Goal: Task Accomplishment & Management: Use online tool/utility

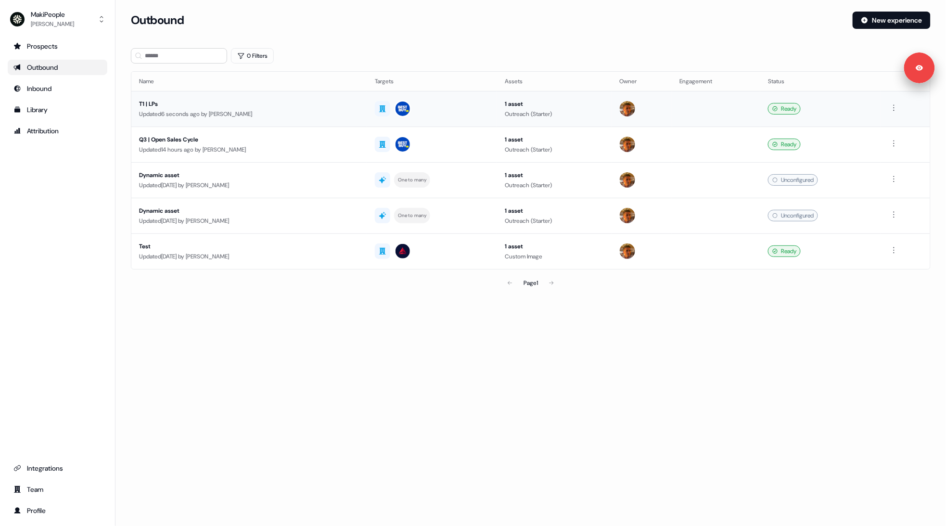
click at [305, 106] on div "T1 | LPs" at bounding box center [249, 104] width 220 height 10
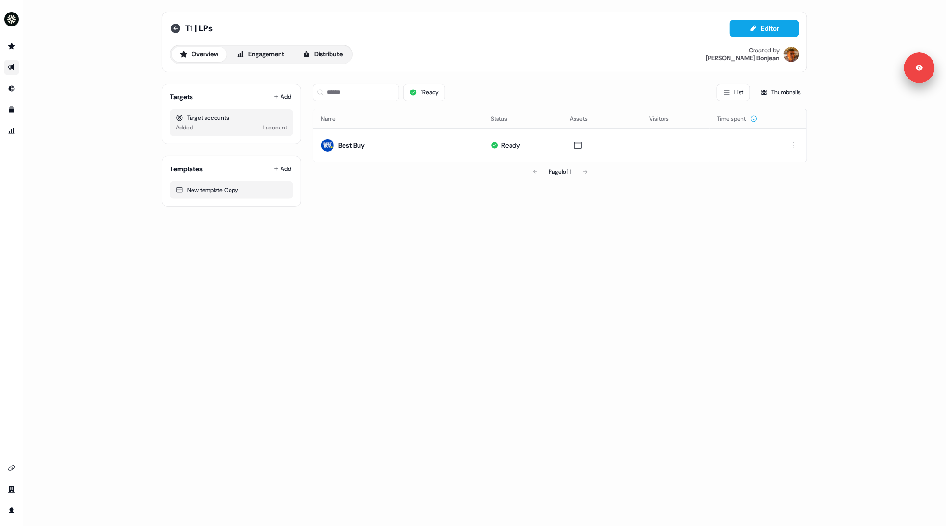
click at [171, 27] on icon at bounding box center [176, 29] width 10 height 10
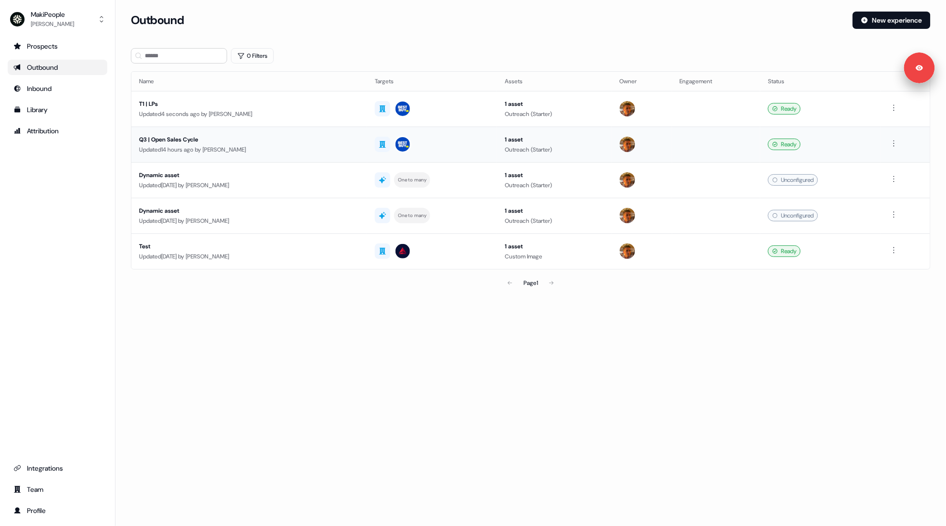
click at [240, 142] on div "Q3 | Open Sales Cycle" at bounding box center [249, 140] width 220 height 10
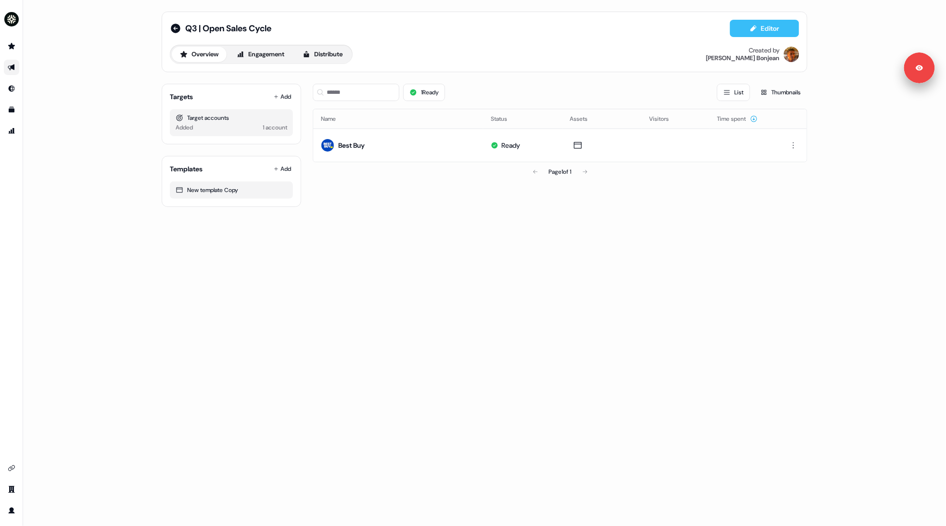
click at [747, 30] on button "Editor" at bounding box center [764, 28] width 69 height 17
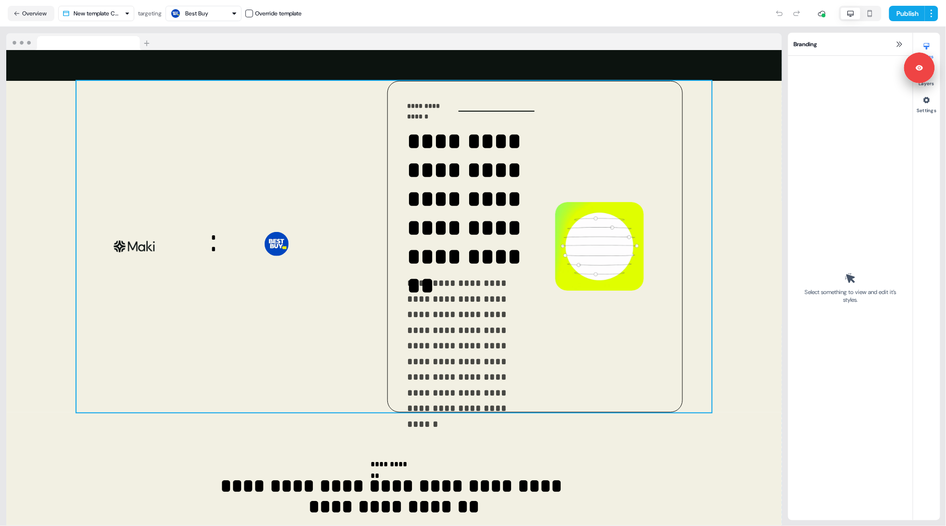
click at [357, 178] on div "**********" at bounding box center [394, 247] width 635 height 332
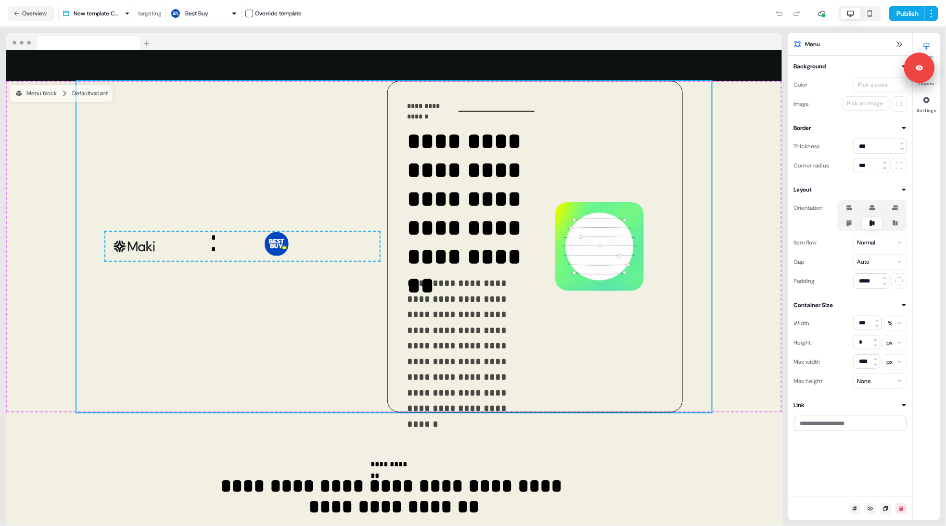
click at [871, 207] on icon at bounding box center [872, 208] width 6 height 6
click at [871, 207] on button "button" at bounding box center [872, 208] width 8 height 8
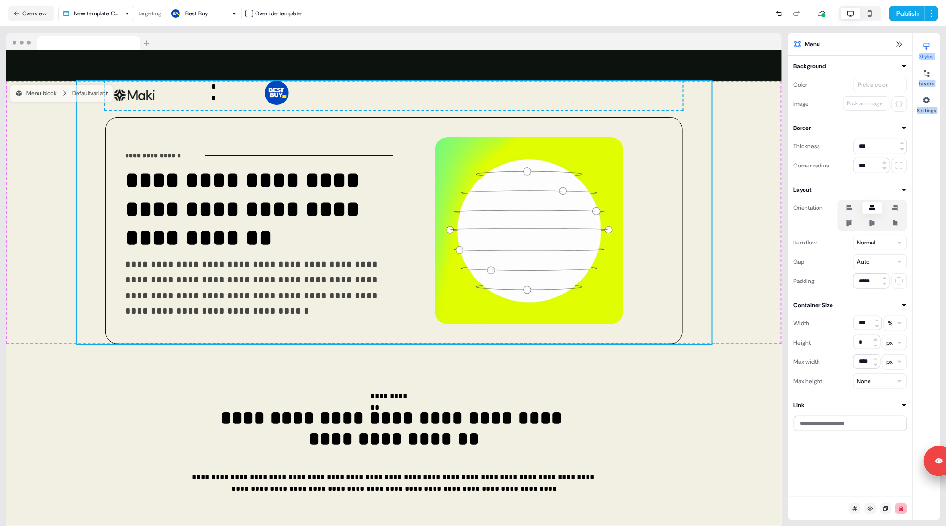
drag, startPoint x: 917, startPoint y: 64, endPoint x: 905, endPoint y: 505, distance: 441.3
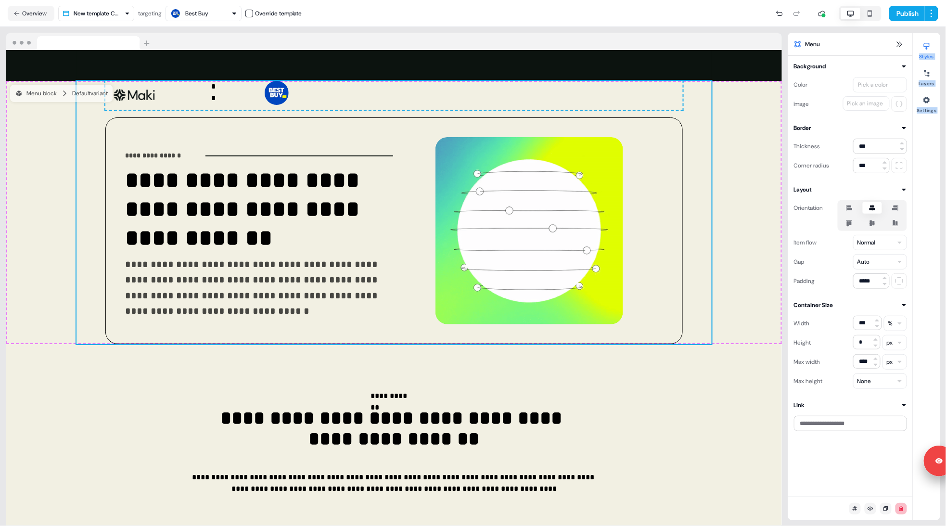
click at [905, 505] on body "**********" at bounding box center [473, 263] width 946 height 526
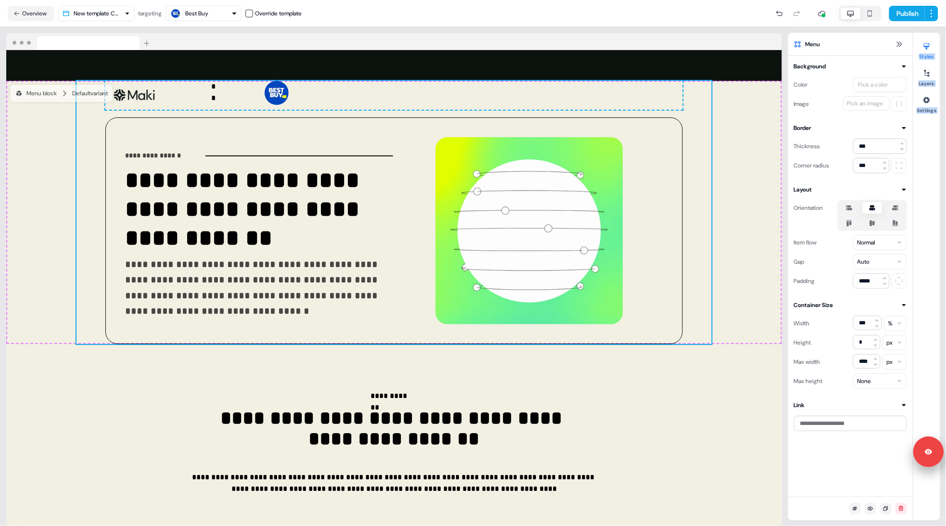
drag, startPoint x: 923, startPoint y: 67, endPoint x: 902, endPoint y: 497, distance: 429.7
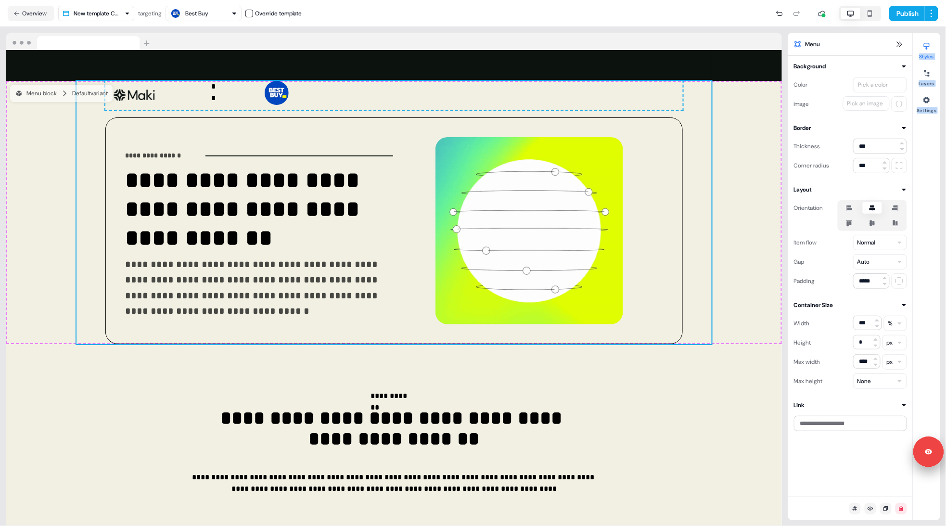
click at [902, 497] on body "**********" at bounding box center [473, 263] width 946 height 526
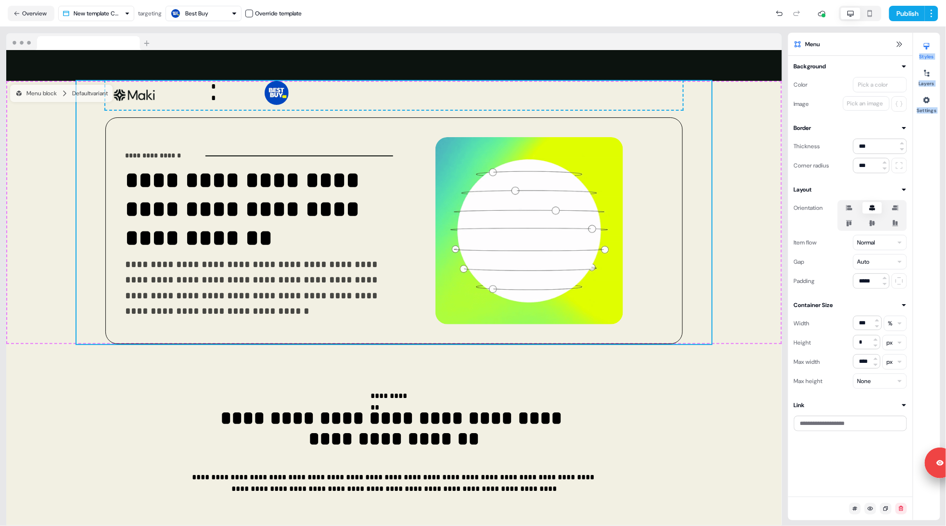
drag, startPoint x: 925, startPoint y: 66, endPoint x: 834, endPoint y: 506, distance: 449.1
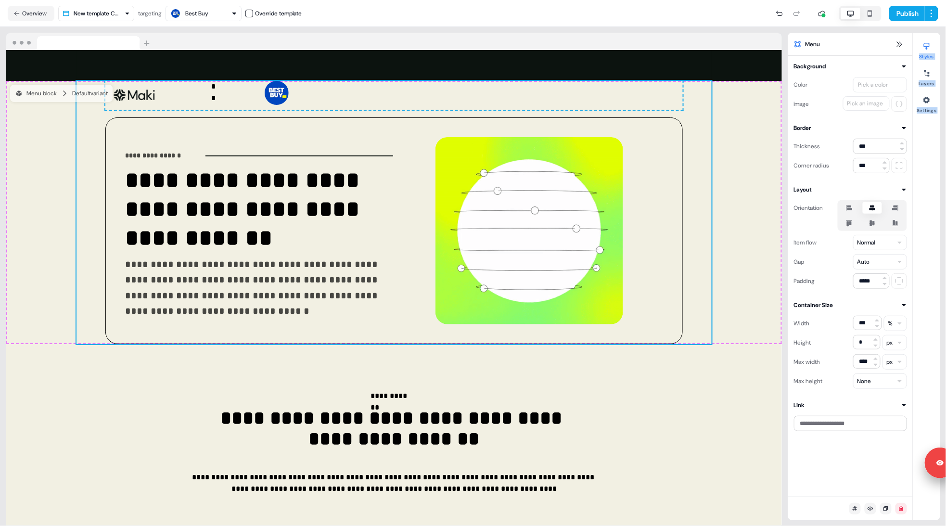
click at [834, 506] on body "**********" at bounding box center [473, 263] width 946 height 526
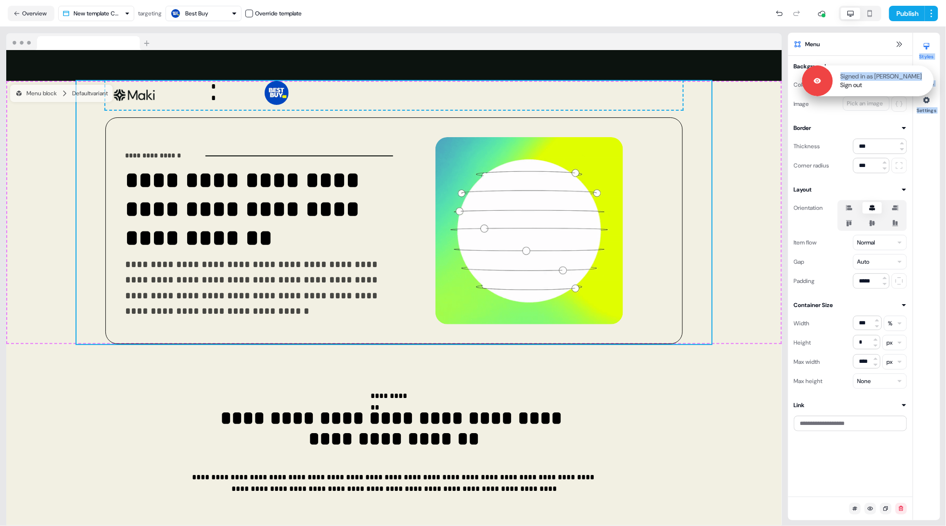
drag, startPoint x: 924, startPoint y: 69, endPoint x: 922, endPoint y: 83, distance: 14.6
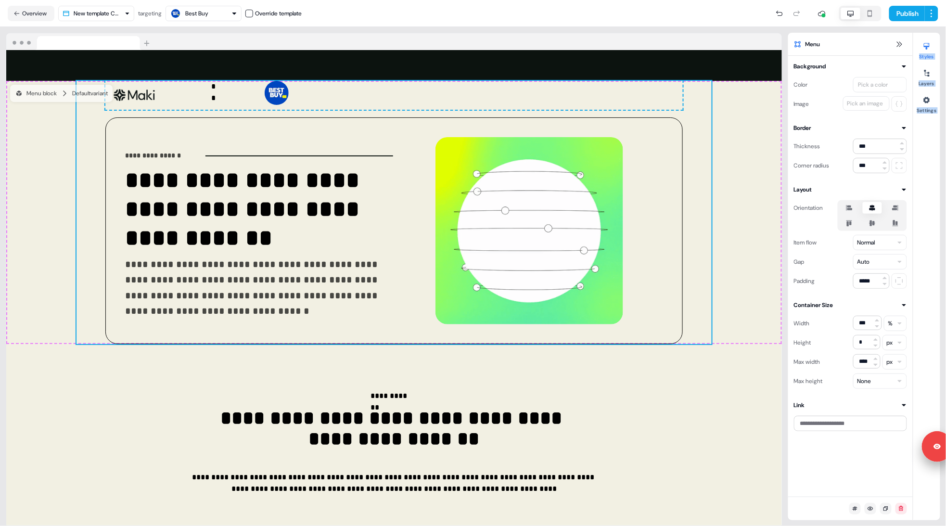
drag, startPoint x: 921, startPoint y: 88, endPoint x: 911, endPoint y: 525, distance: 437.5
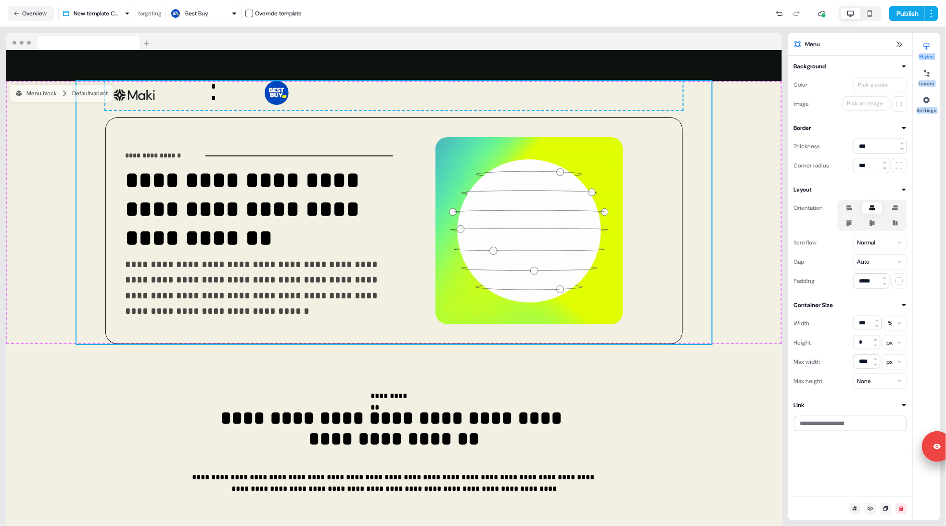
click at [911, 525] on body "**********" at bounding box center [473, 263] width 946 height 526
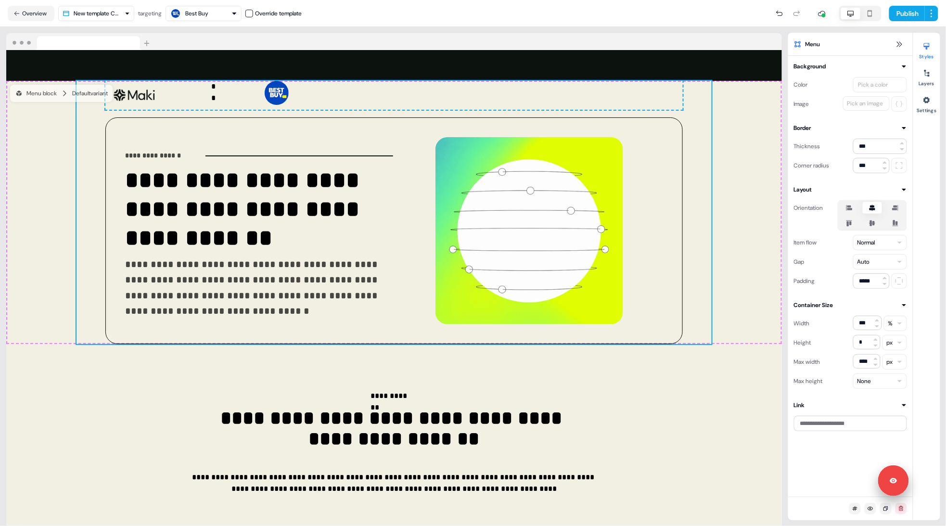
drag, startPoint x: 922, startPoint y: 62, endPoint x: 879, endPoint y: 501, distance: 441.0
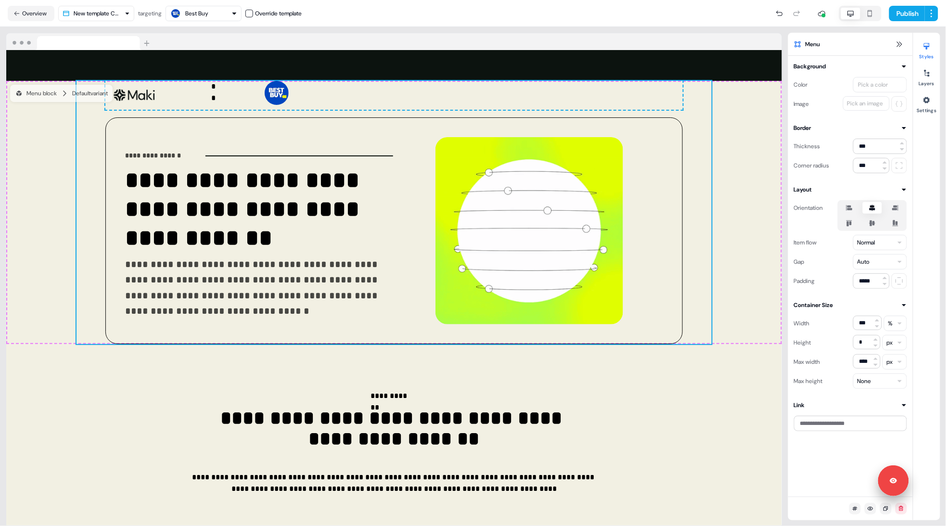
click at [879, 501] on body "**********" at bounding box center [473, 263] width 946 height 526
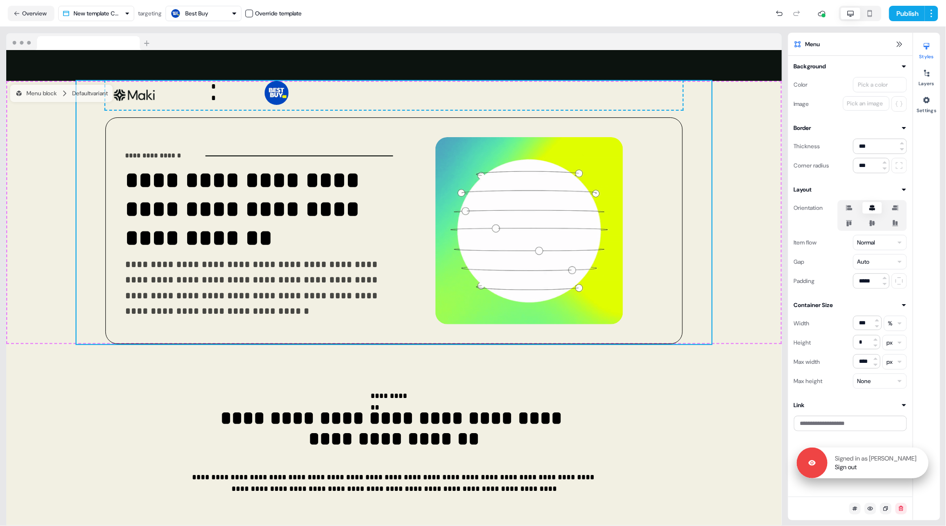
drag, startPoint x: 902, startPoint y: 468, endPoint x: 910, endPoint y: 468, distance: 8.7
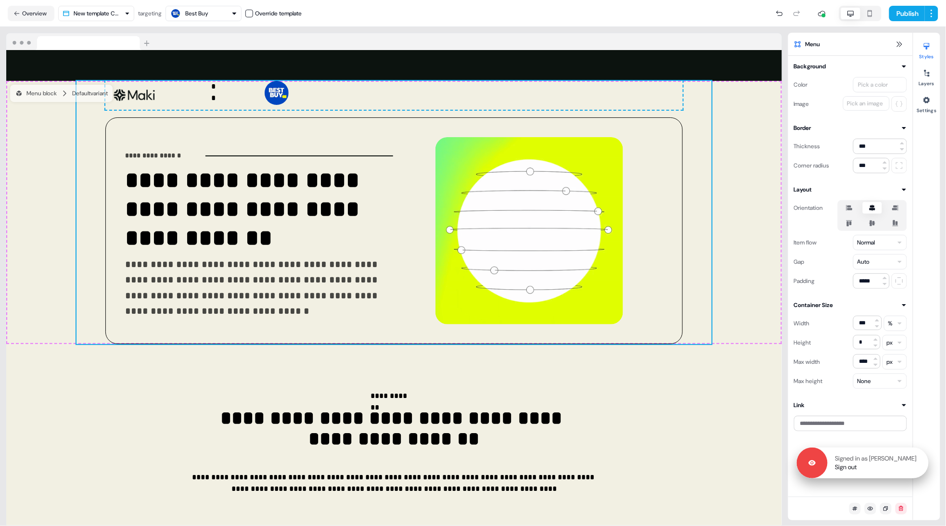
click at [910, 468] on div "Signed in as Vincent Bonjean Sign out" at bounding box center [878, 462] width 101 height 17
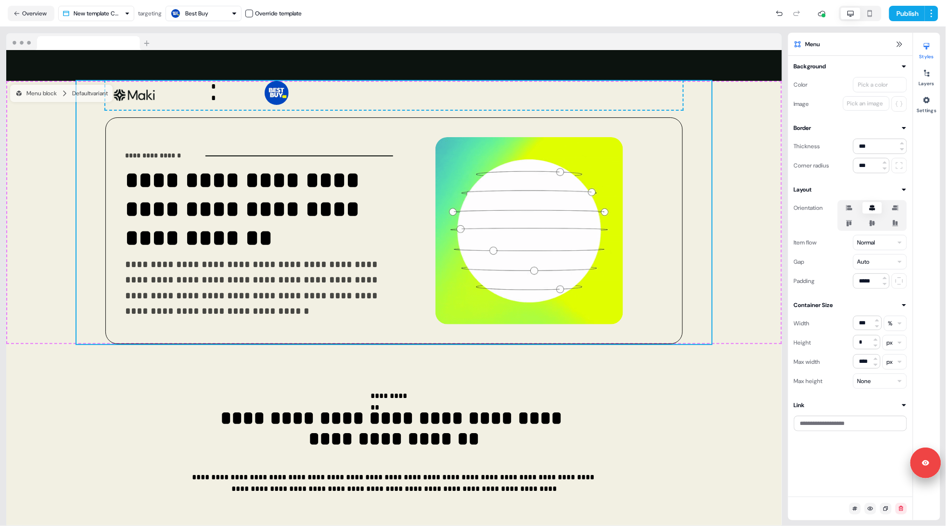
click at [805, 449] on div "Background Color Pick a color Image Pick an image Border Thickness *** Corner r…" at bounding box center [850, 276] width 125 height 441
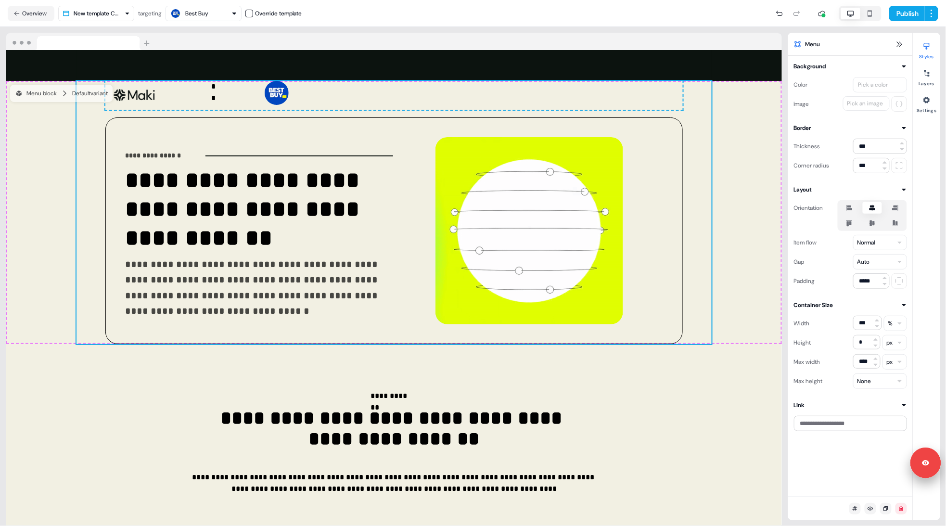
click at [457, 18] on div "Publish" at bounding box center [620, 13] width 637 height 19
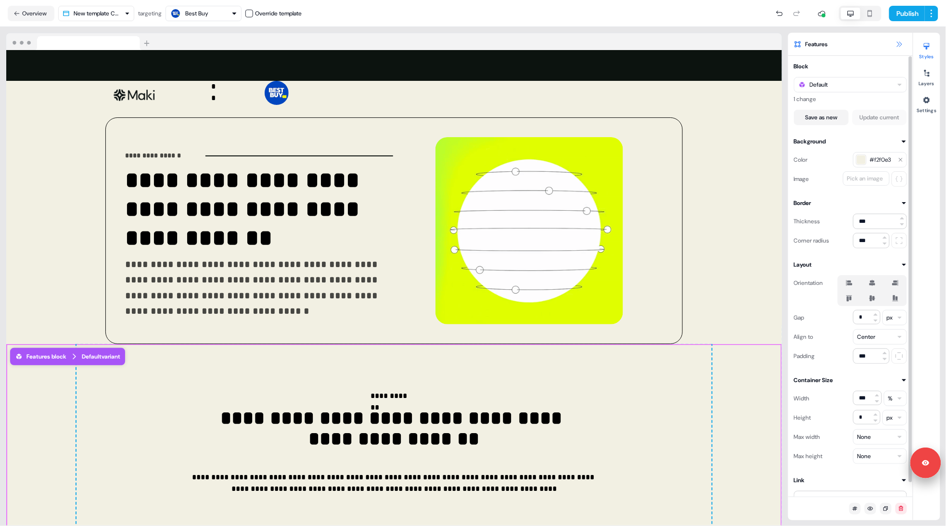
click at [898, 44] on icon at bounding box center [899, 44] width 8 height 8
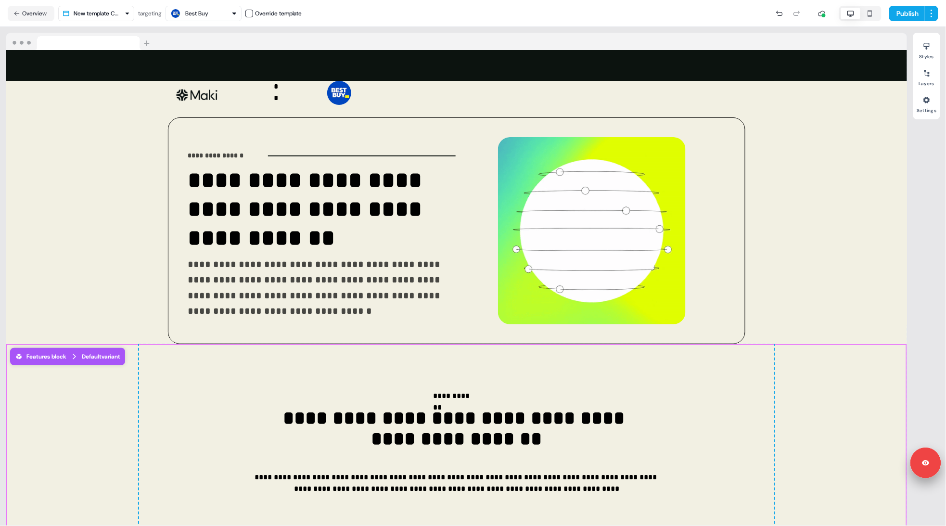
click at [471, 13] on div "Publish" at bounding box center [620, 13] width 637 height 19
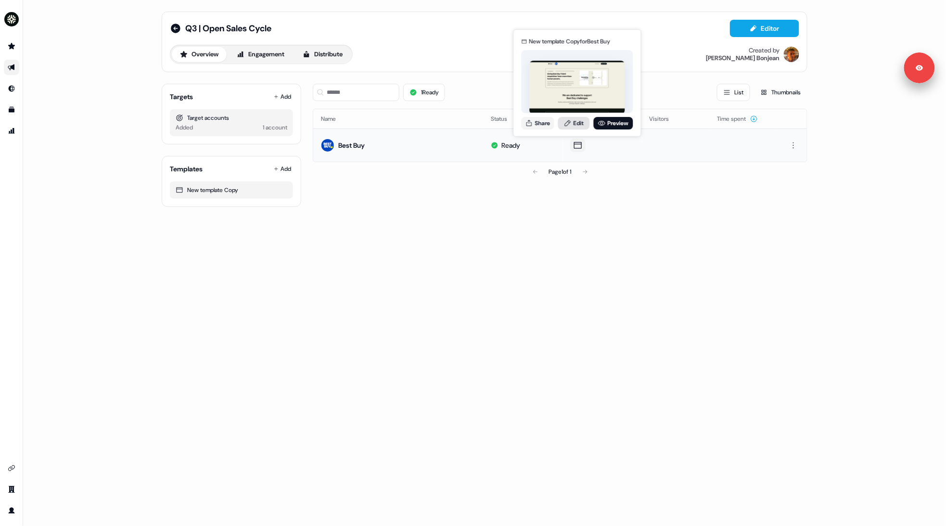
click at [573, 123] on link "Edit" at bounding box center [574, 123] width 32 height 13
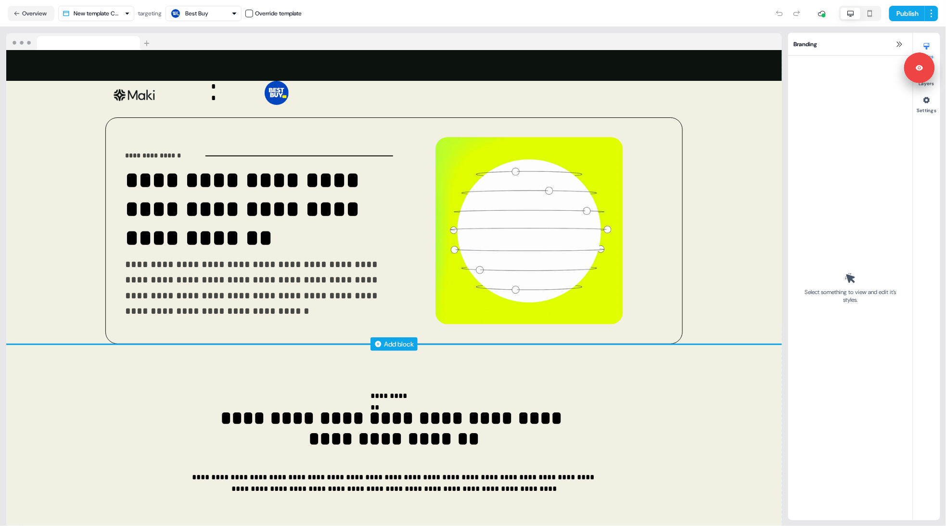
click at [397, 348] on div "Add block" at bounding box center [399, 344] width 30 height 10
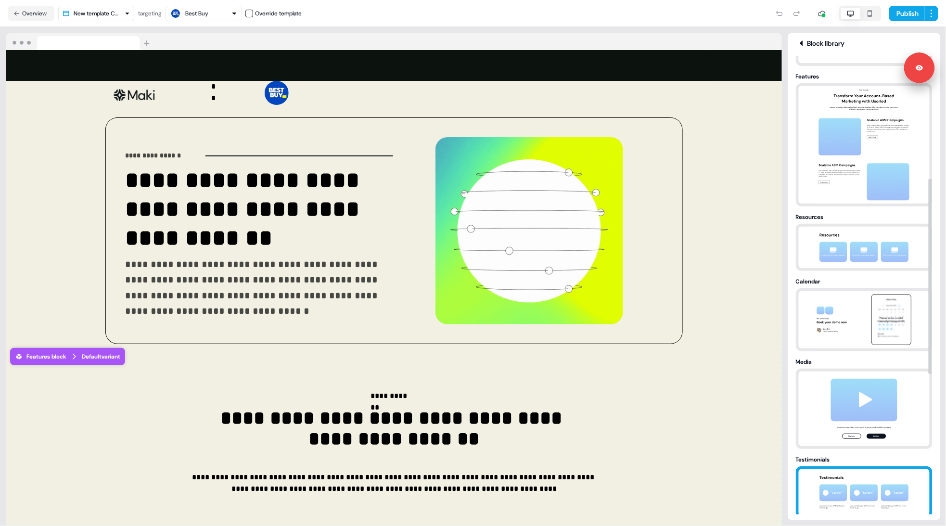
scroll to position [287, 0]
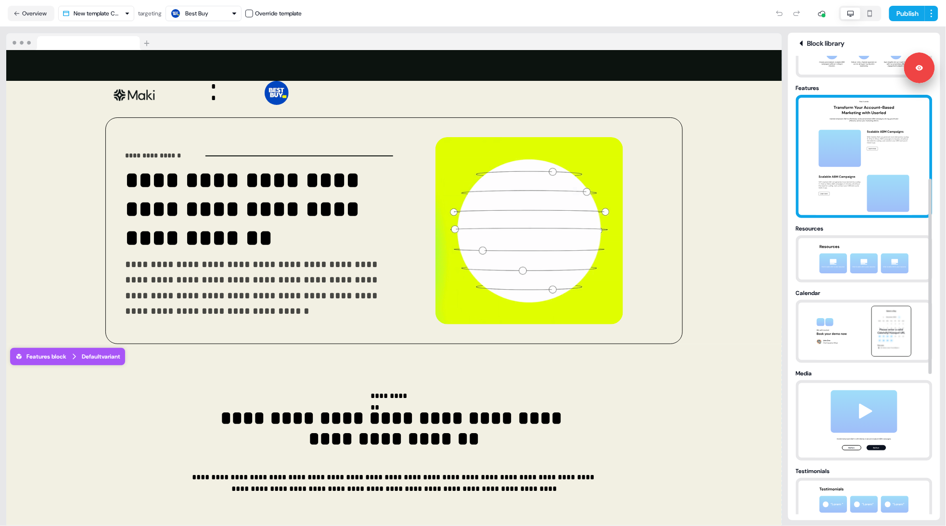
click at [851, 182] on img at bounding box center [864, 156] width 101 height 117
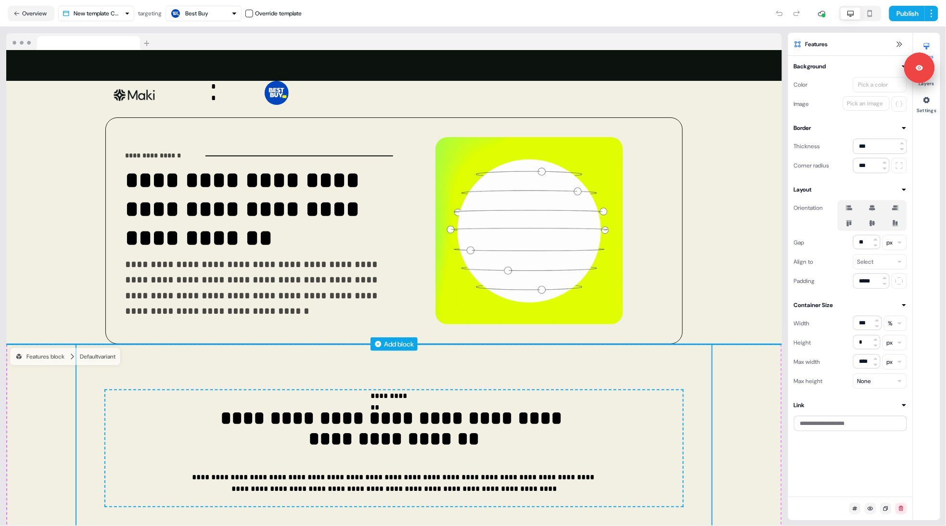
click at [403, 344] on div "Add block" at bounding box center [399, 344] width 30 height 10
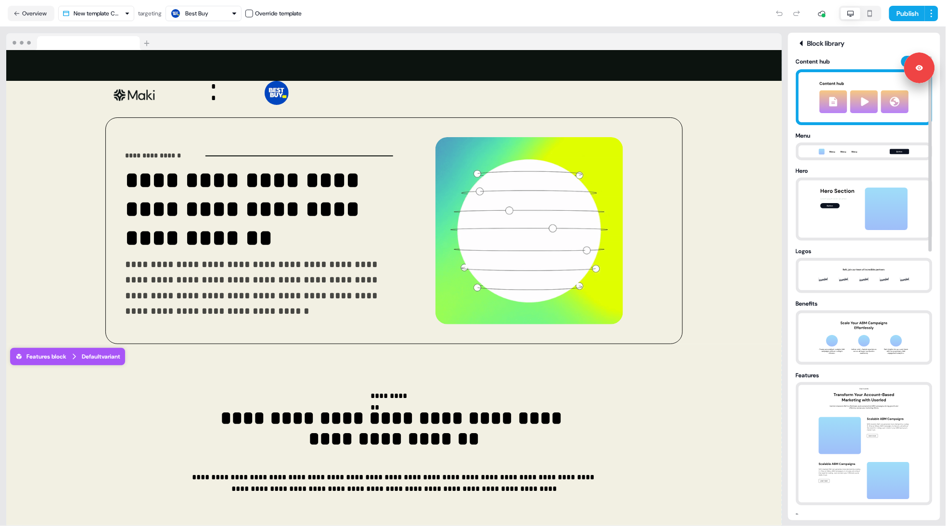
click at [836, 90] on img at bounding box center [864, 97] width 107 height 50
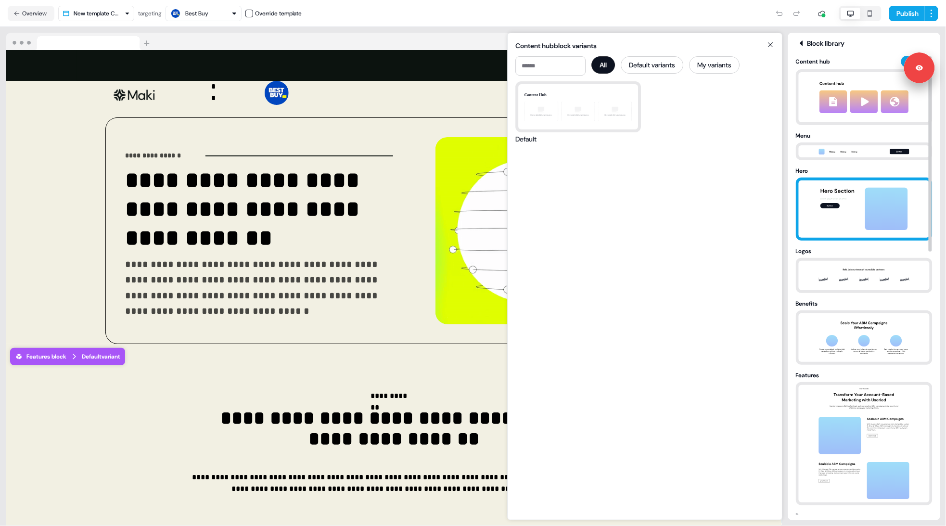
click at [840, 206] on img at bounding box center [864, 208] width 101 height 57
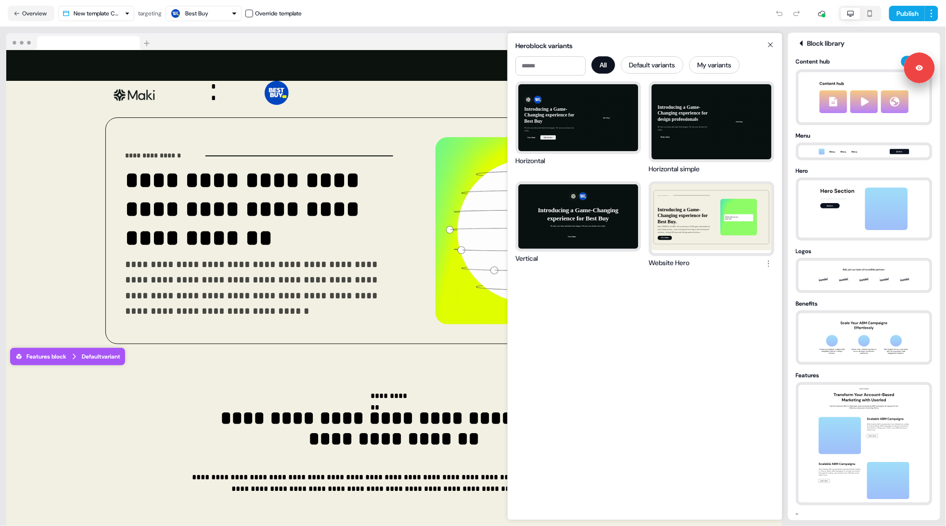
click at [770, 46] on icon at bounding box center [771, 45] width 12 height 8
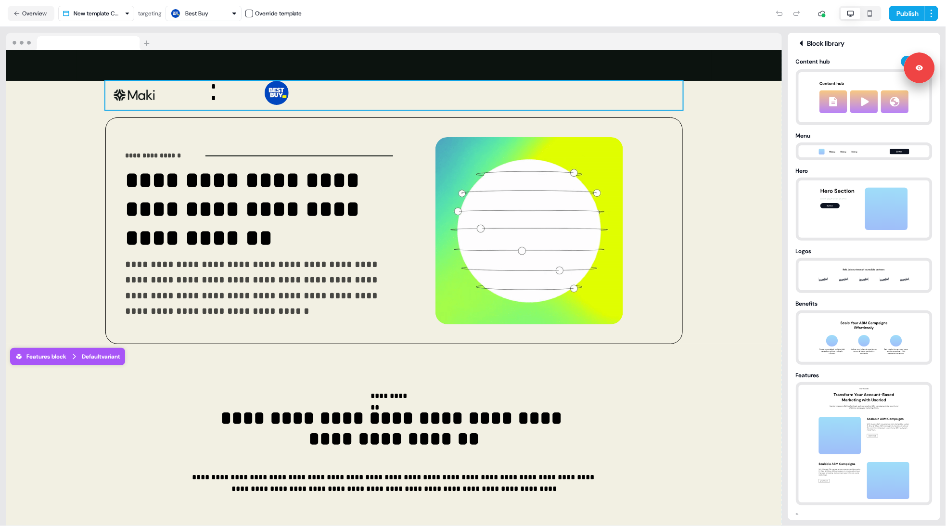
click at [487, 91] on div "** To pick up a draggable item, press the space bar. While dragging, use the ar…" at bounding box center [393, 95] width 577 height 29
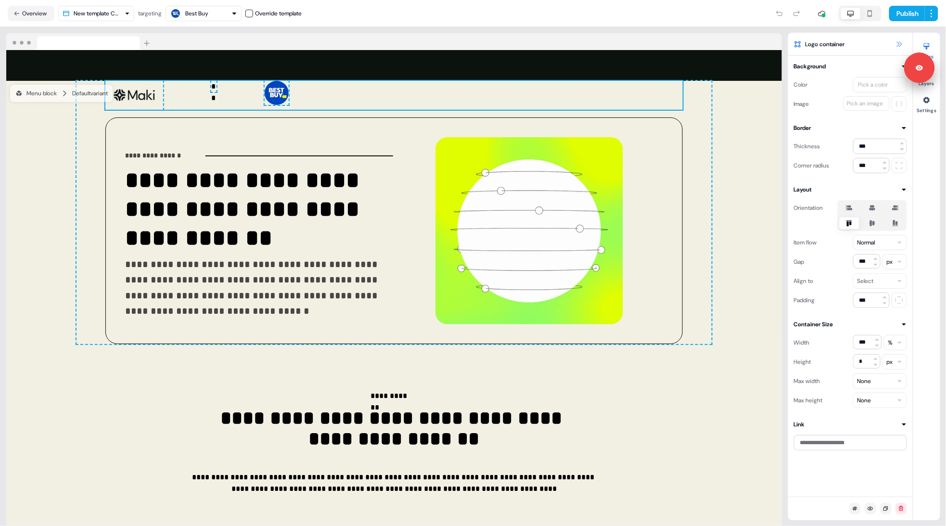
click at [898, 38] on button at bounding box center [899, 44] width 12 height 12
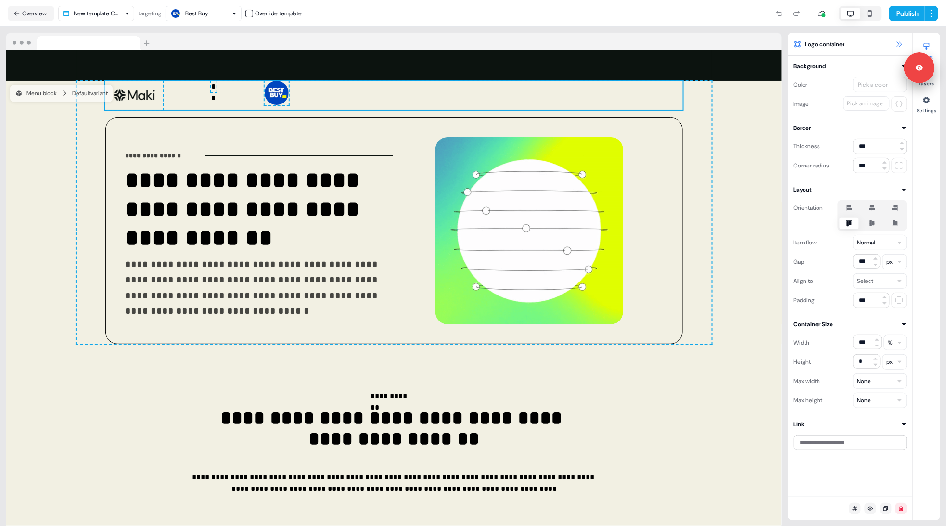
click at [899, 44] on icon at bounding box center [899, 44] width 8 height 8
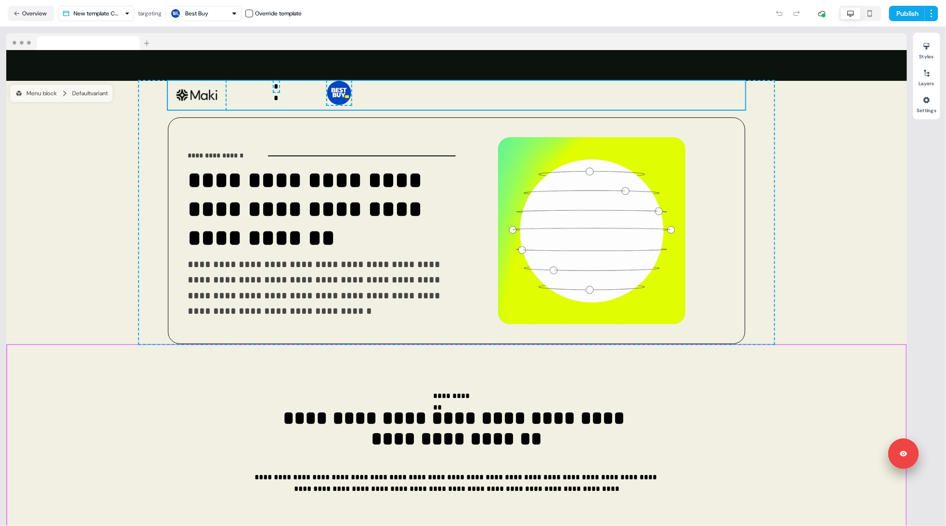
drag, startPoint x: 925, startPoint y: 86, endPoint x: 890, endPoint y: 523, distance: 438.7
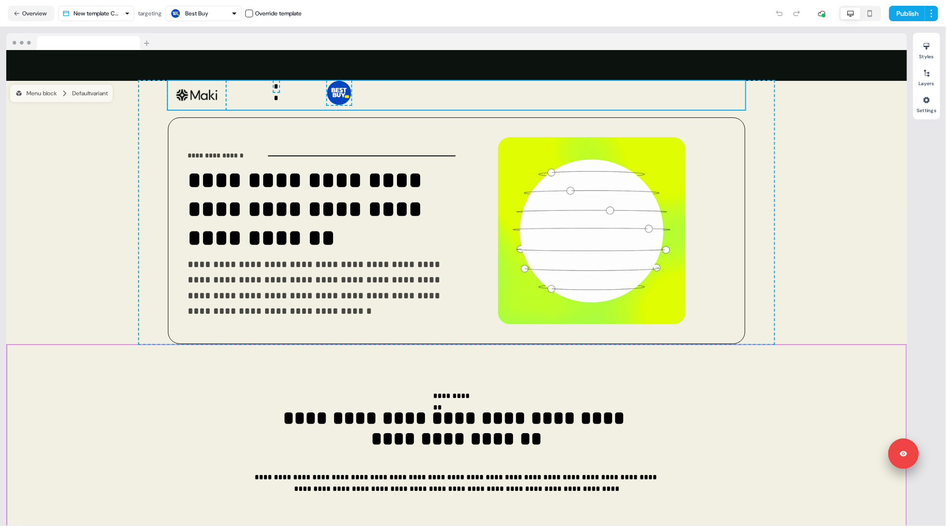
click at [890, 523] on body "**********" at bounding box center [473, 263] width 946 height 526
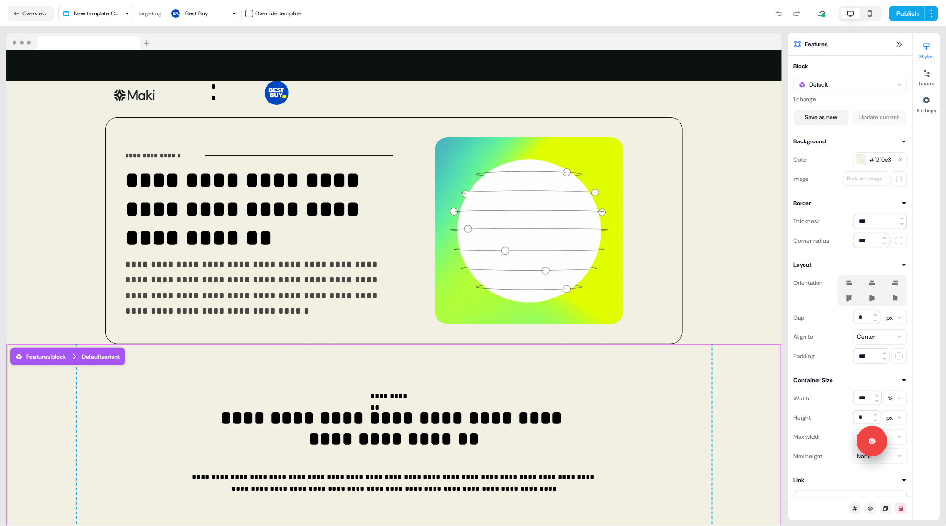
drag, startPoint x: 845, startPoint y: 502, endPoint x: 856, endPoint y: 502, distance: 11.1
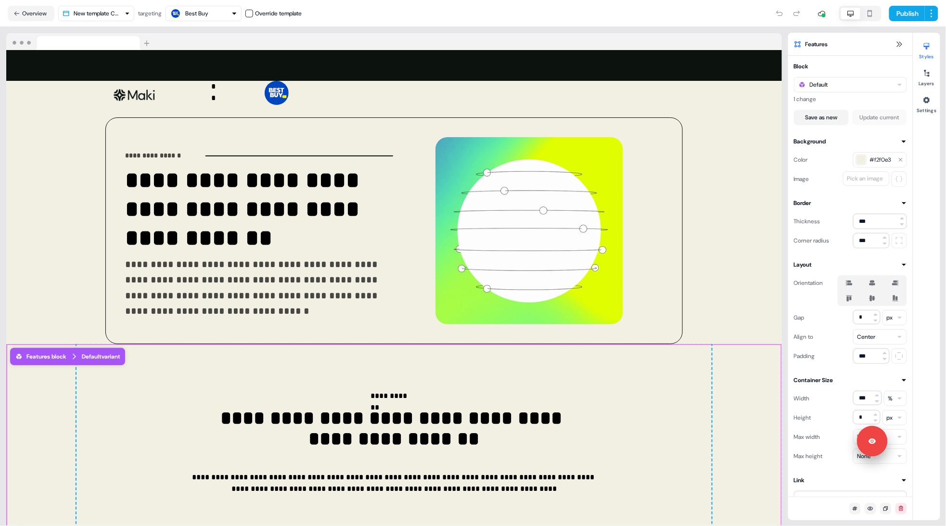
click at [847, 502] on div at bounding box center [850, 506] width 125 height 18
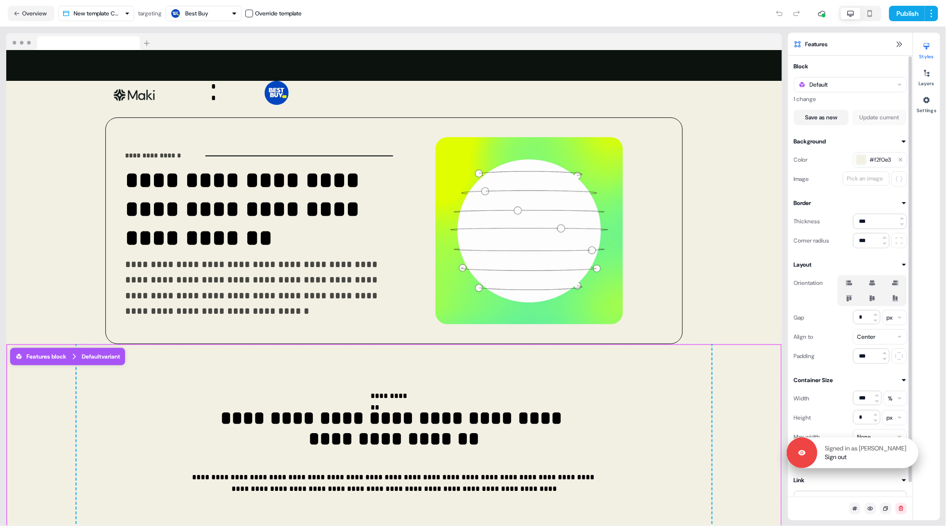
drag, startPoint x: 882, startPoint y: 438, endPoint x: 897, endPoint y: 454, distance: 21.8
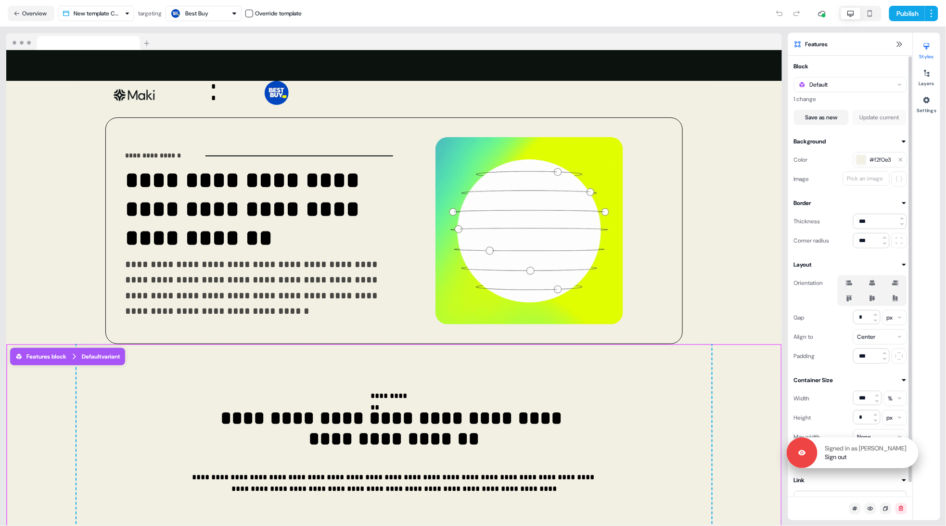
click at [897, 453] on p "Signed in as [PERSON_NAME]" at bounding box center [866, 448] width 82 height 9
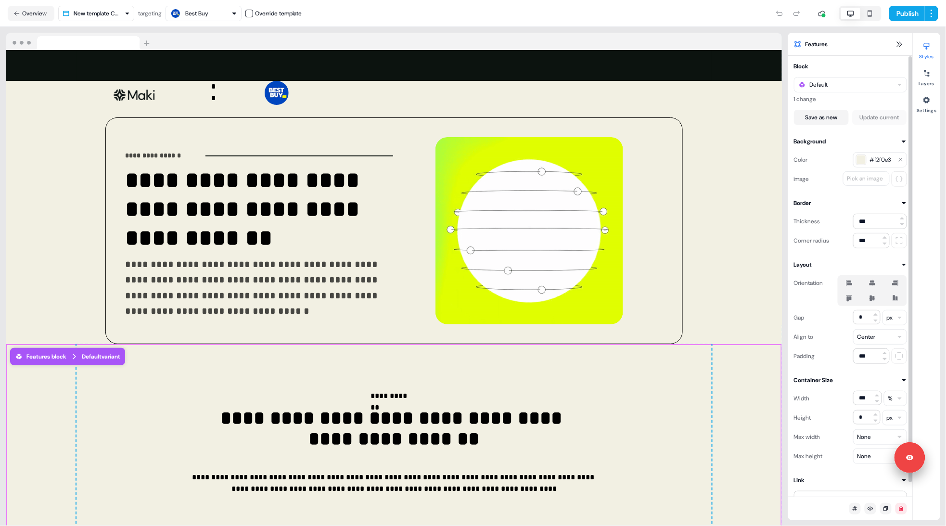
click at [898, 37] on div "Features" at bounding box center [850, 44] width 125 height 23
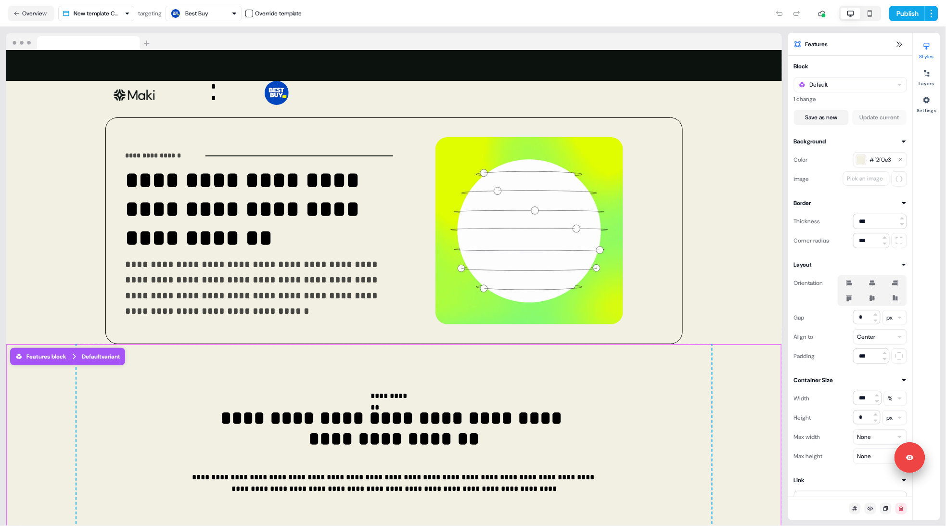
click at [899, 50] on div "Features" at bounding box center [850, 44] width 125 height 23
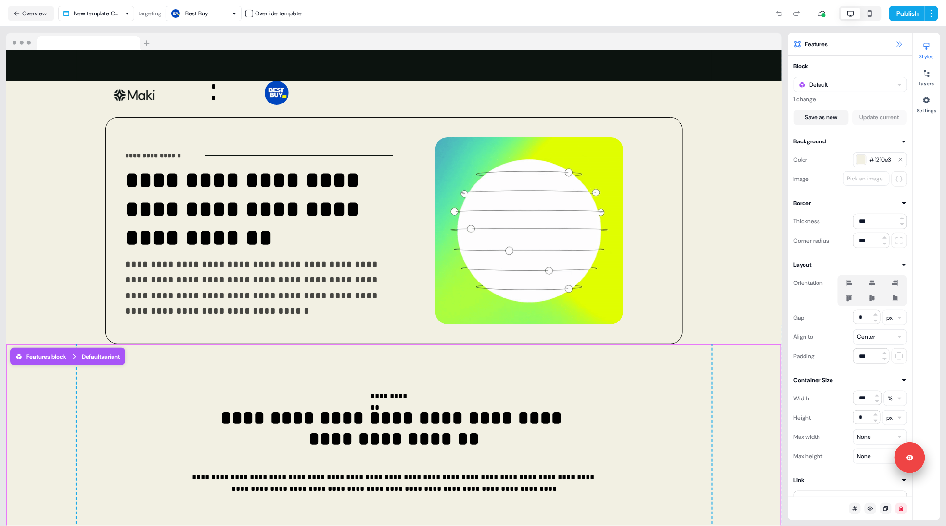
click at [899, 44] on icon at bounding box center [899, 44] width 8 height 8
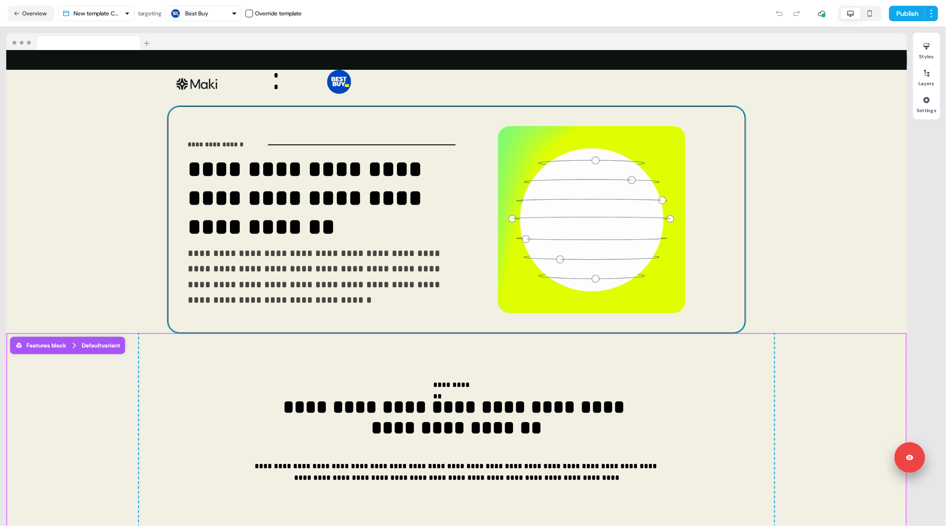
scroll to position [0, 0]
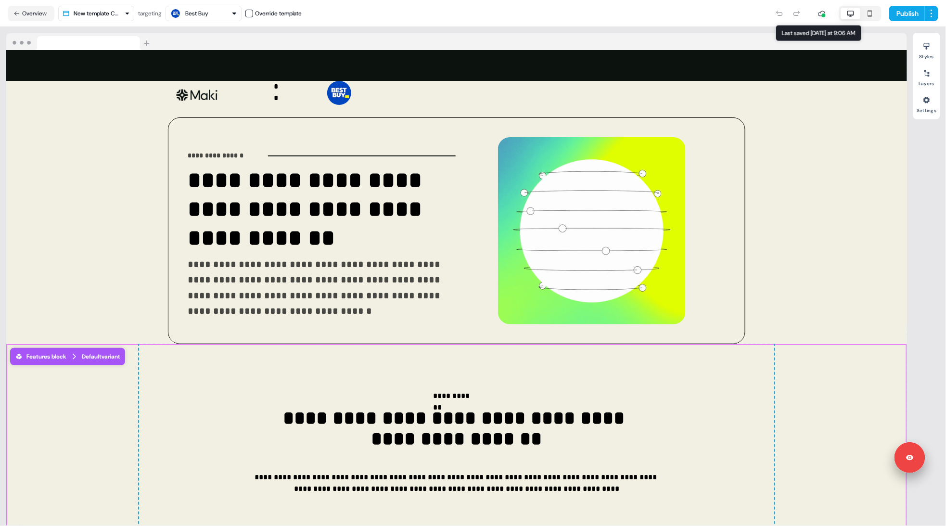
click at [822, 17] on div at bounding box center [821, 13] width 19 height 19
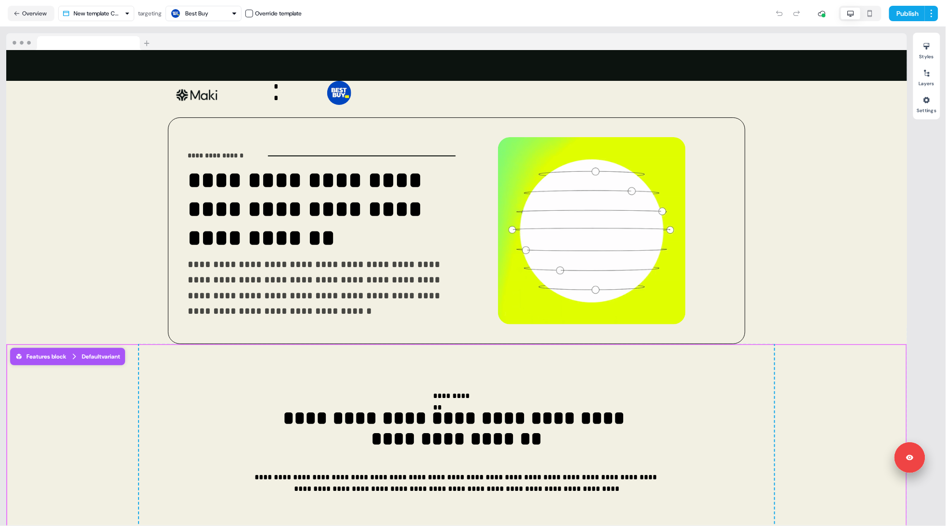
click at [818, 12] on icon at bounding box center [821, 13] width 7 height 5
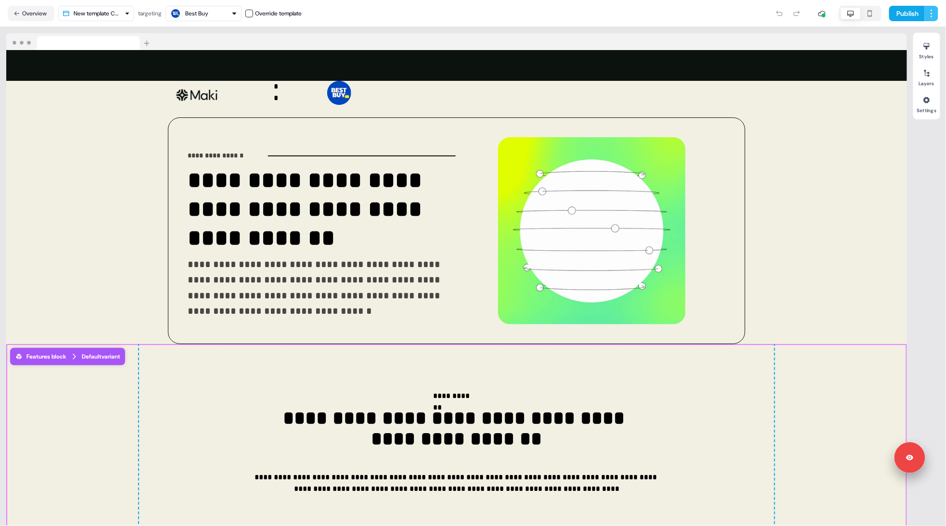
click at [936, 10] on html "**********" at bounding box center [473, 263] width 946 height 526
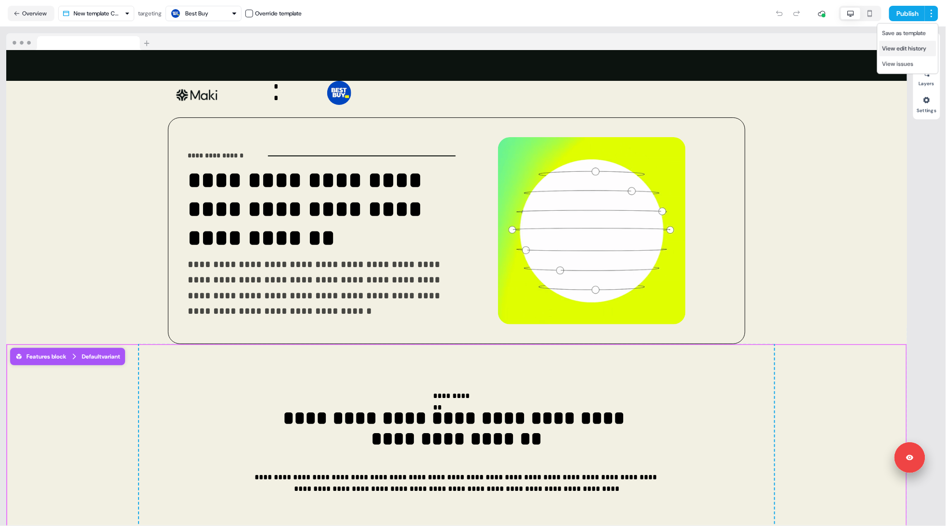
click at [909, 50] on span "View edit history" at bounding box center [904, 49] width 44 height 8
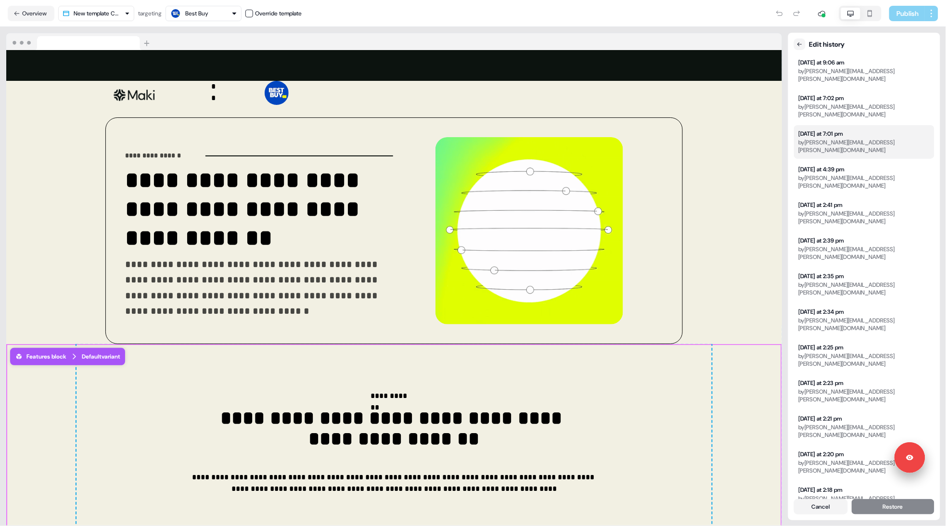
click at [827, 139] on div "by vincent.bonjean@makipeople.com" at bounding box center [864, 146] width 131 height 15
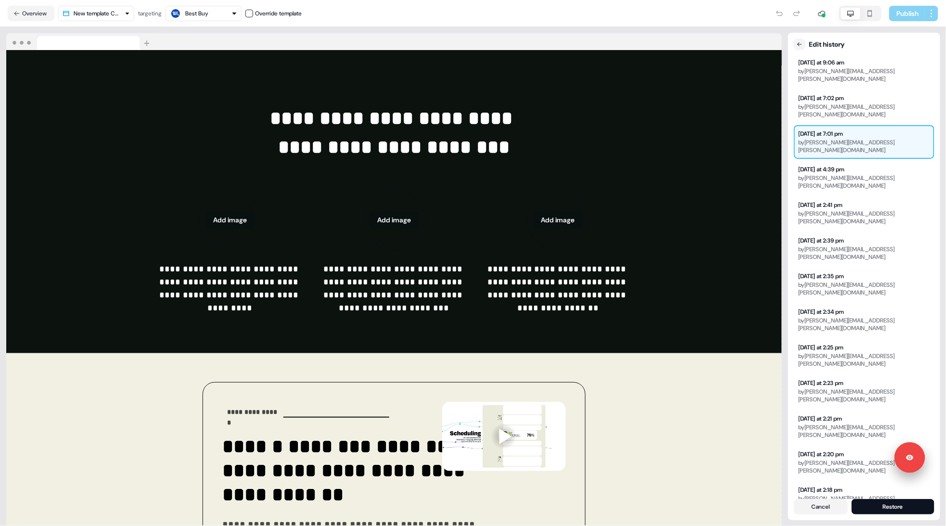
click at [742, 23] on div "Publish" at bounding box center [620, 13] width 637 height 19
click at [804, 508] on button "Cancel" at bounding box center [821, 506] width 54 height 15
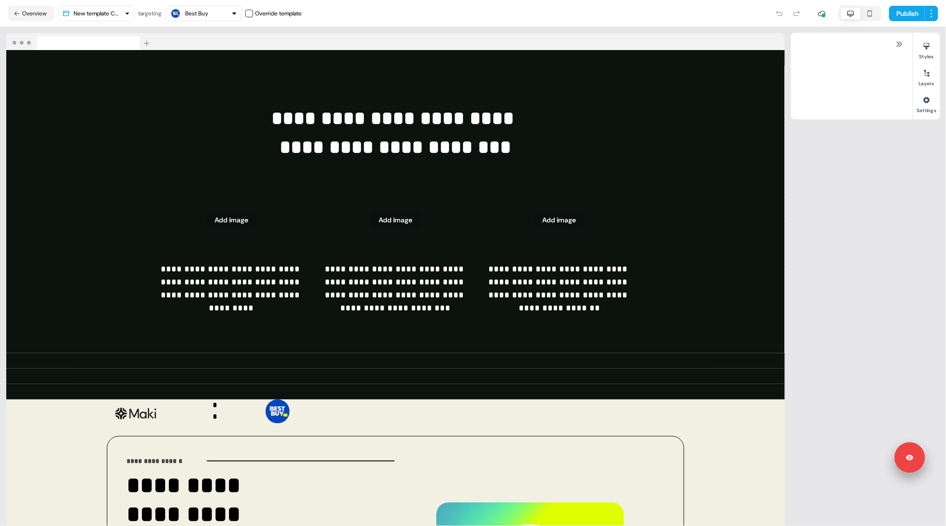
click at [804, 508] on section "**********" at bounding box center [473, 276] width 946 height 499
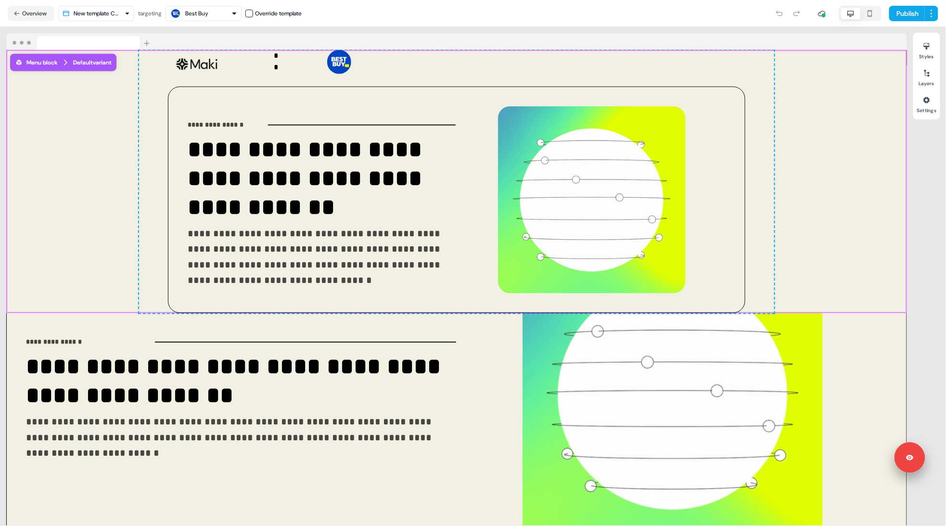
scroll to position [439, 0]
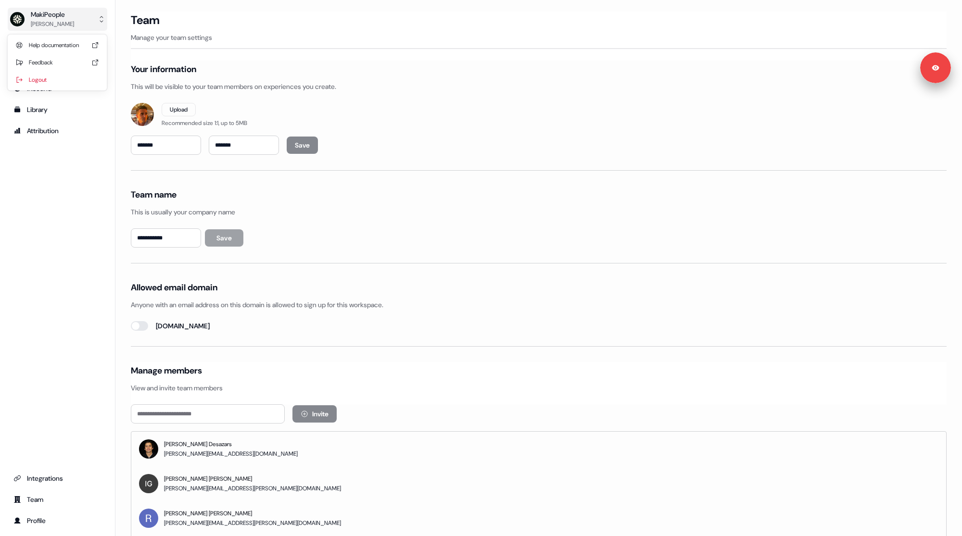
click at [56, 23] on div "[PERSON_NAME]" at bounding box center [52, 24] width 43 height 10
click at [63, 48] on div "Help documentation" at bounding box center [57, 45] width 91 height 17
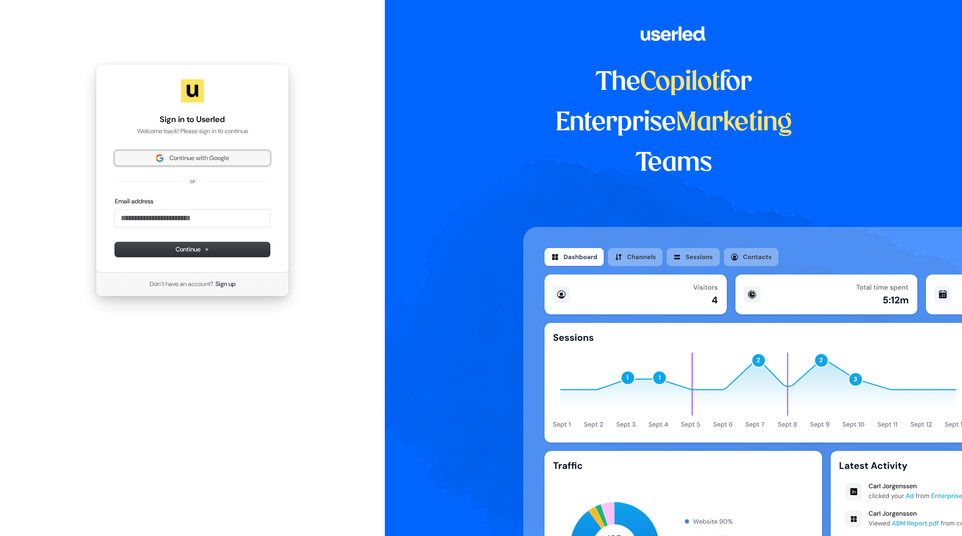
click at [200, 155] on span "Continue with Google" at bounding box center [199, 158] width 60 height 9
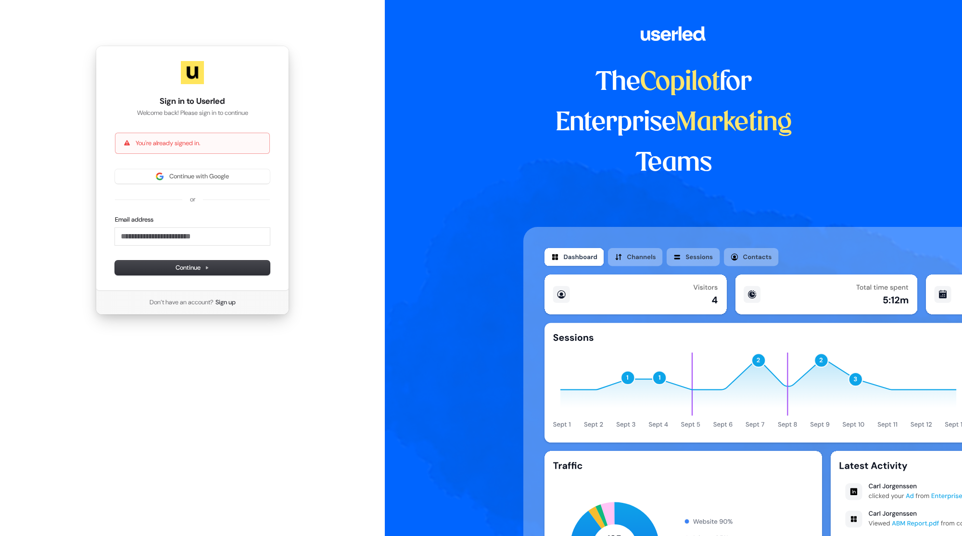
click at [186, 184] on div "Continue with Google or Email address Continue" at bounding box center [192, 222] width 155 height 106
click at [199, 174] on span "Continue with Google" at bounding box center [199, 176] width 60 height 9
click at [193, 180] on span "Continue with Google" at bounding box center [199, 176] width 60 height 9
click at [210, 181] on button "Continue with Google" at bounding box center [192, 176] width 155 height 14
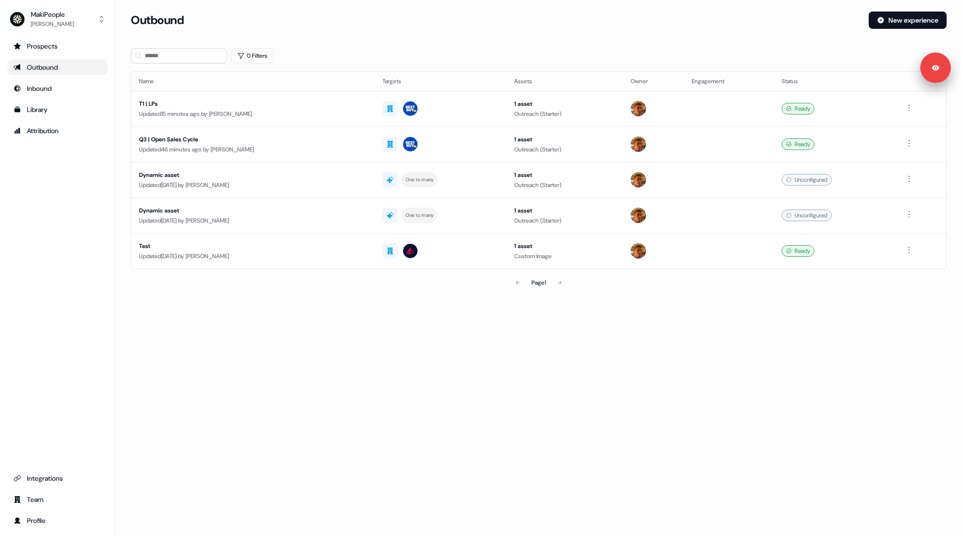
click at [54, 66] on div "Outbound" at bounding box center [57, 68] width 88 height 10
click at [73, 343] on div "Prospects Outbound Inbound Library Attribution Integrations Team Profile" at bounding box center [58, 283] width 100 height 490
click at [59, 31] on div "MakiPeople [PERSON_NAME] Prospects Outbound Inbound Library Attribution Integra…" at bounding box center [57, 268] width 115 height 536
click at [66, 24] on div "[PERSON_NAME]" at bounding box center [52, 24] width 43 height 10
click at [66, 82] on div "Logout" at bounding box center [57, 79] width 91 height 17
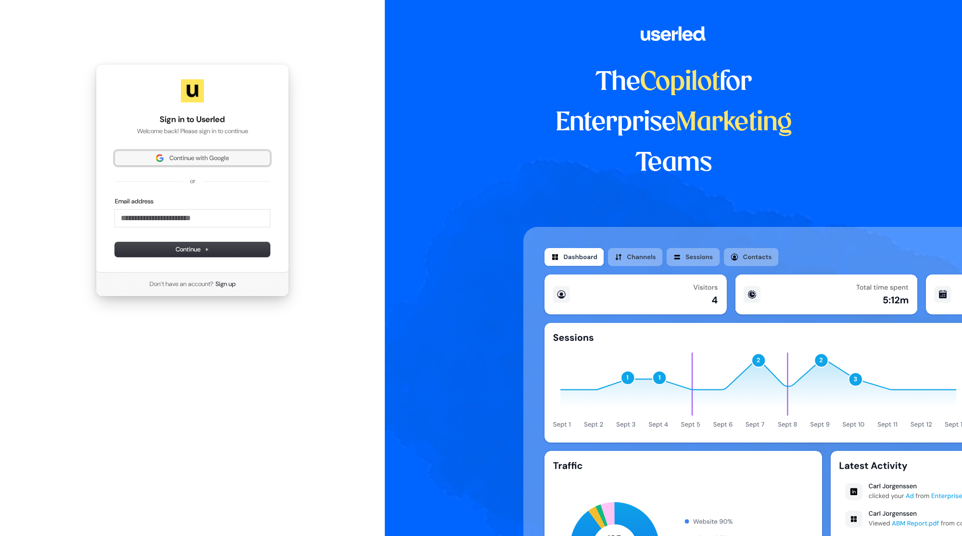
click at [189, 156] on span "Continue with Google" at bounding box center [199, 158] width 60 height 9
